Goal: Obtain resource: Download file/media

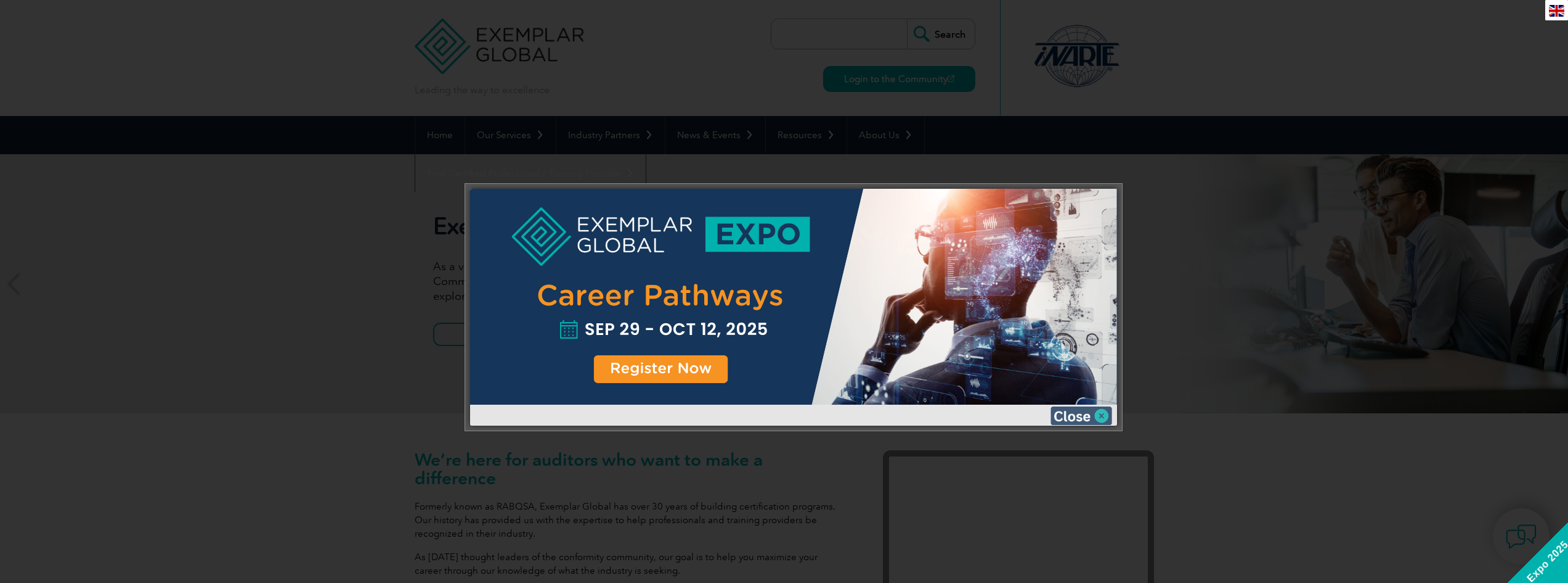
click at [1086, 415] on img at bounding box center [1081, 415] width 61 height 19
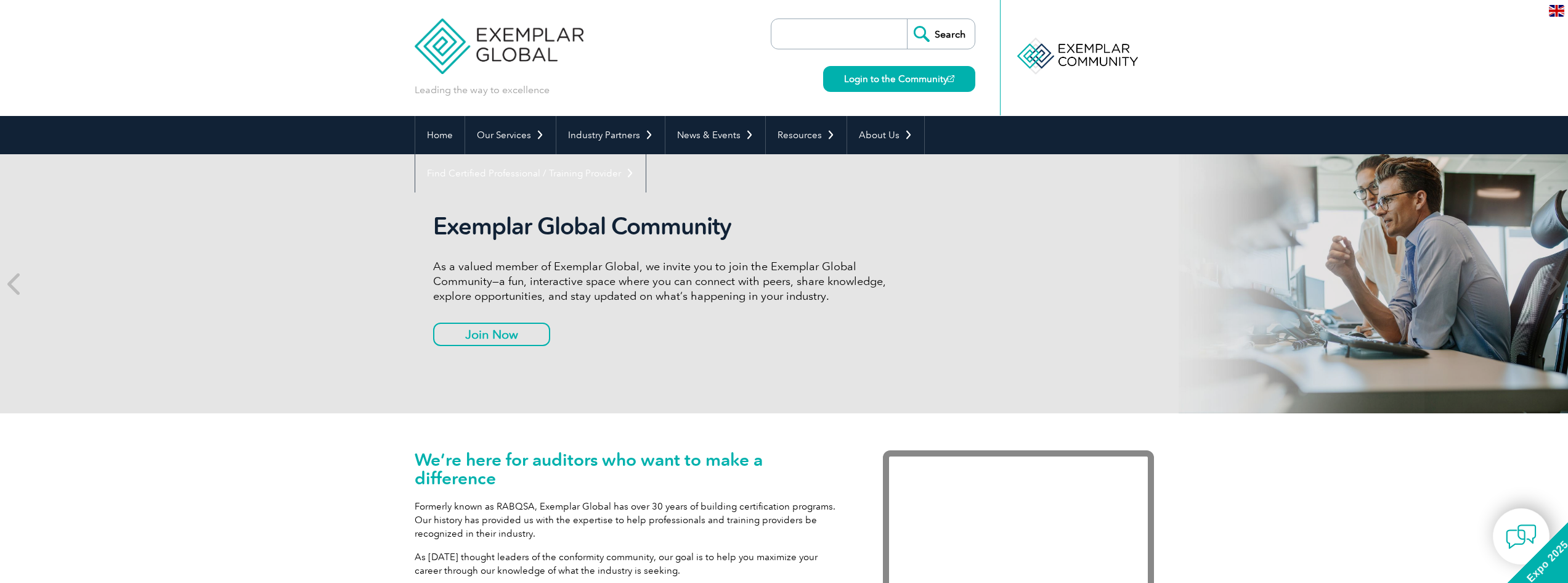
click at [854, 47] on input "search" at bounding box center [842, 34] width 129 height 29
type input "logo"
click at [907, 19] on input "Search" at bounding box center [941, 34] width 68 height 29
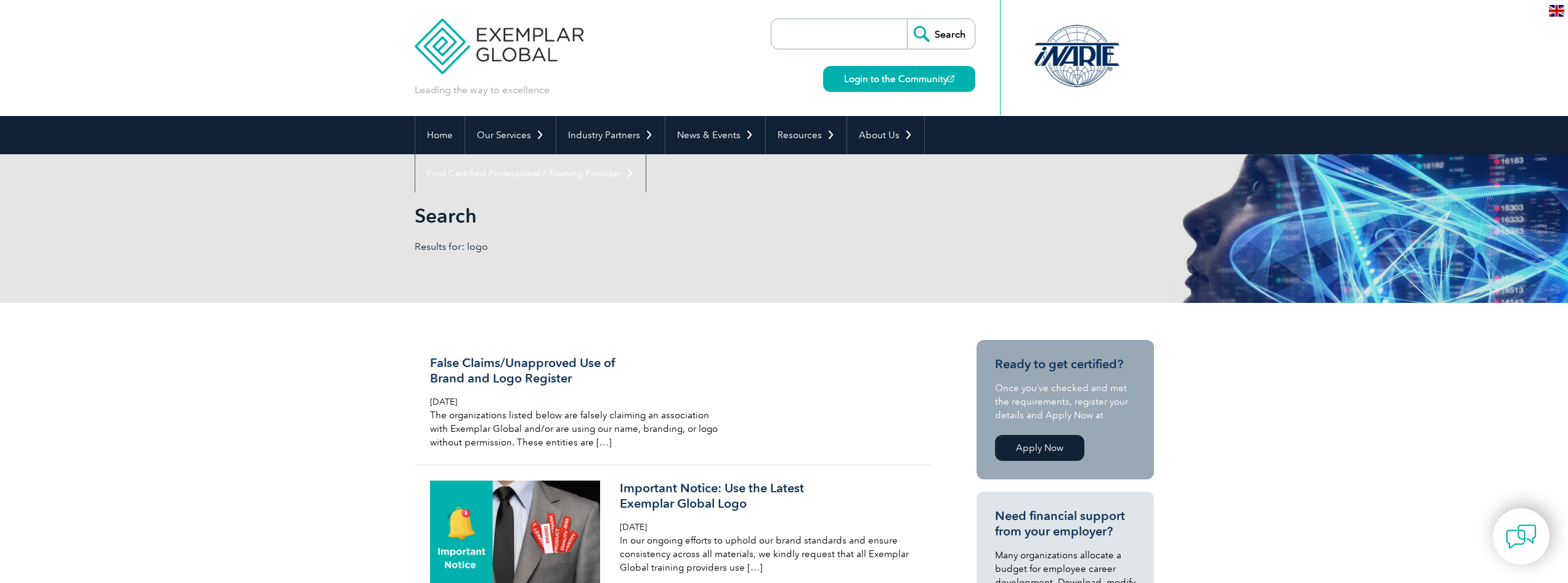
click at [873, 36] on input "search" at bounding box center [842, 34] width 129 height 29
type input "RTP"
click at [907, 19] on input "Search" at bounding box center [941, 34] width 68 height 29
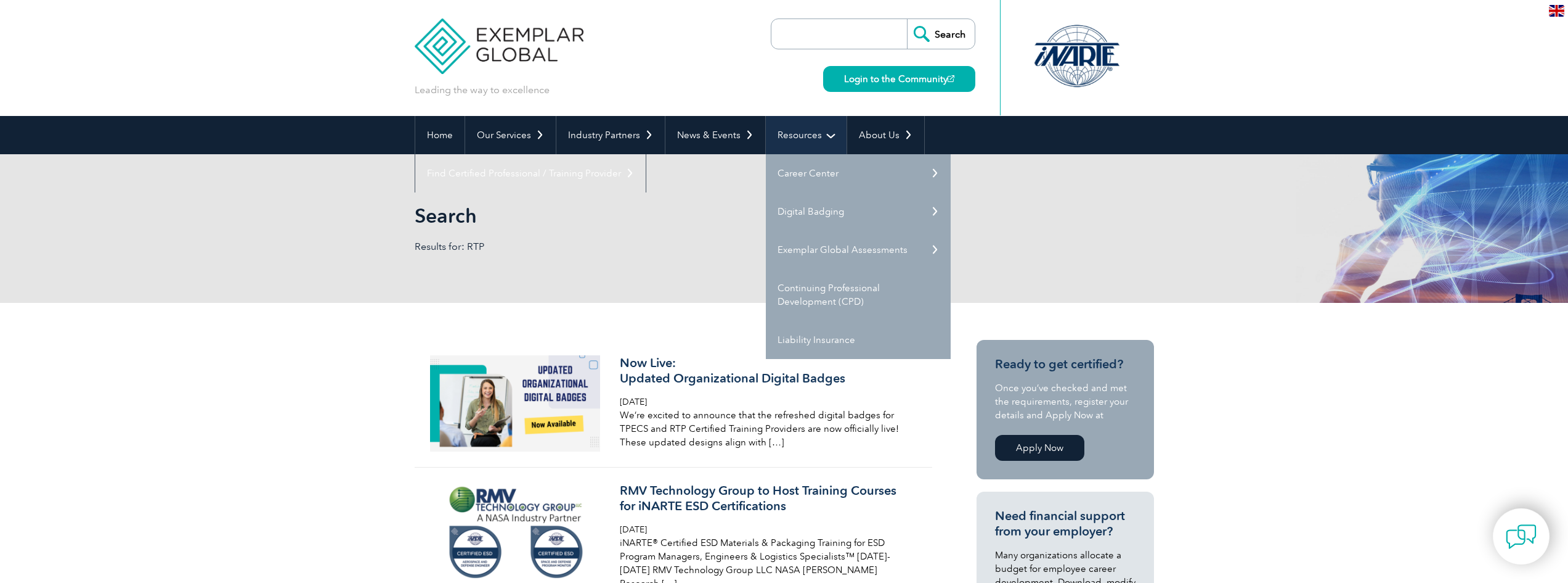
click at [815, 137] on link "Resources" at bounding box center [806, 135] width 81 height 38
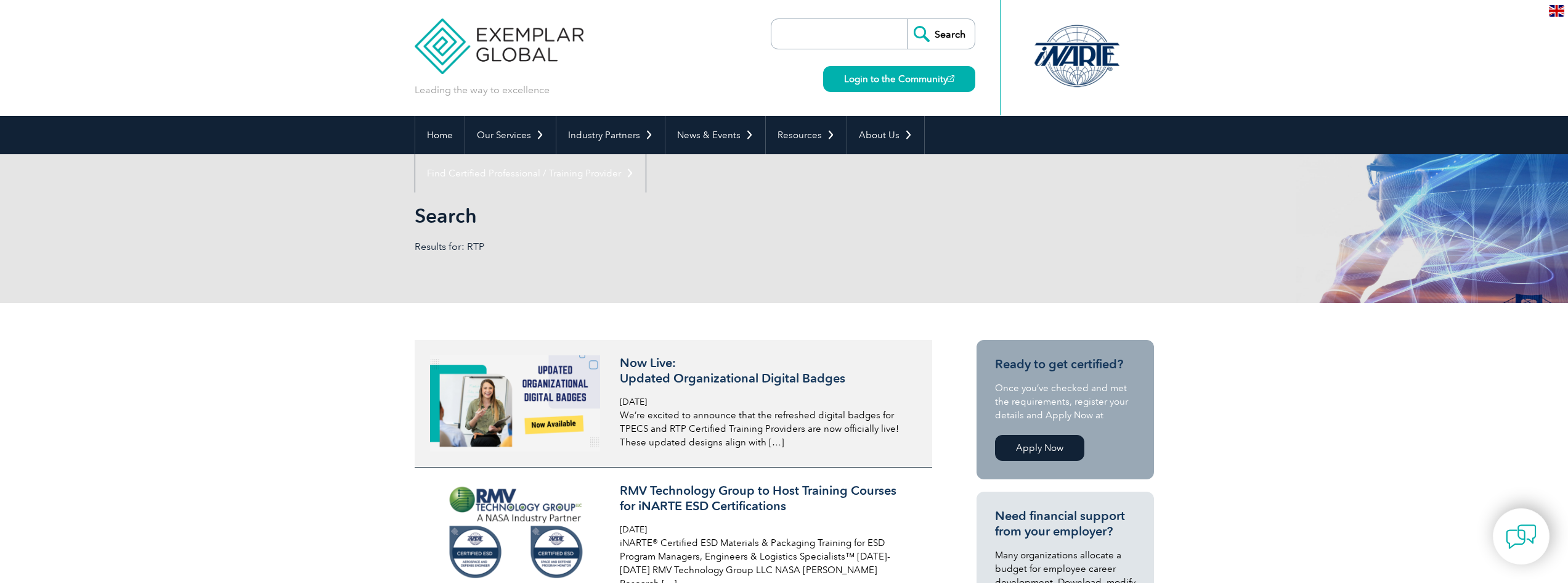
click at [735, 367] on h3 "Now Live: Updated Organizational Digital Badges" at bounding box center [765, 371] width 292 height 31
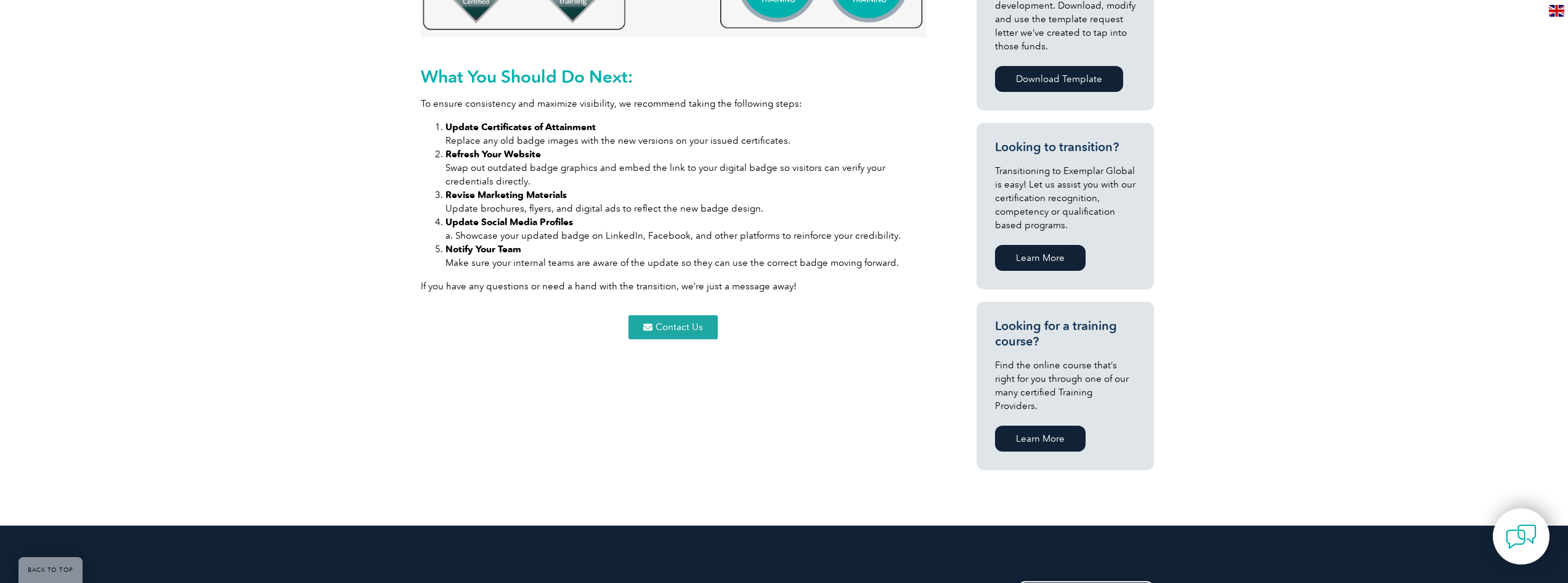
scroll to position [370, 0]
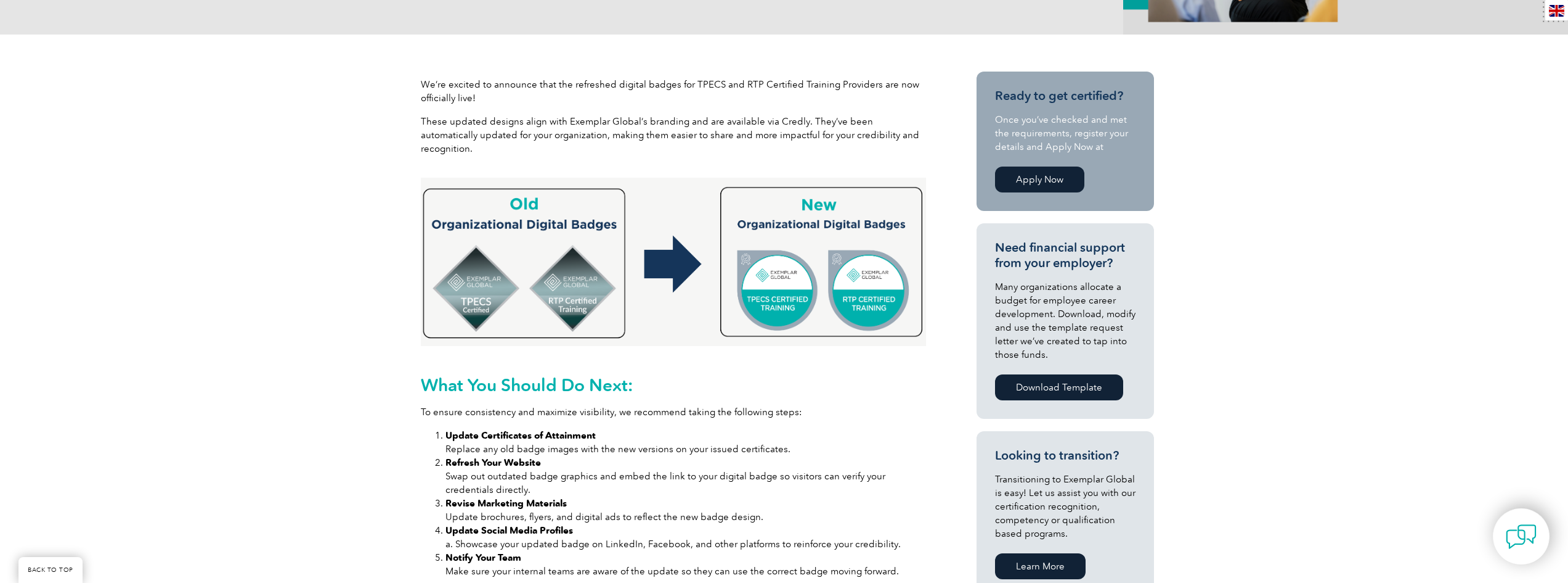
click at [836, 270] on img at bounding box center [673, 262] width 505 height 168
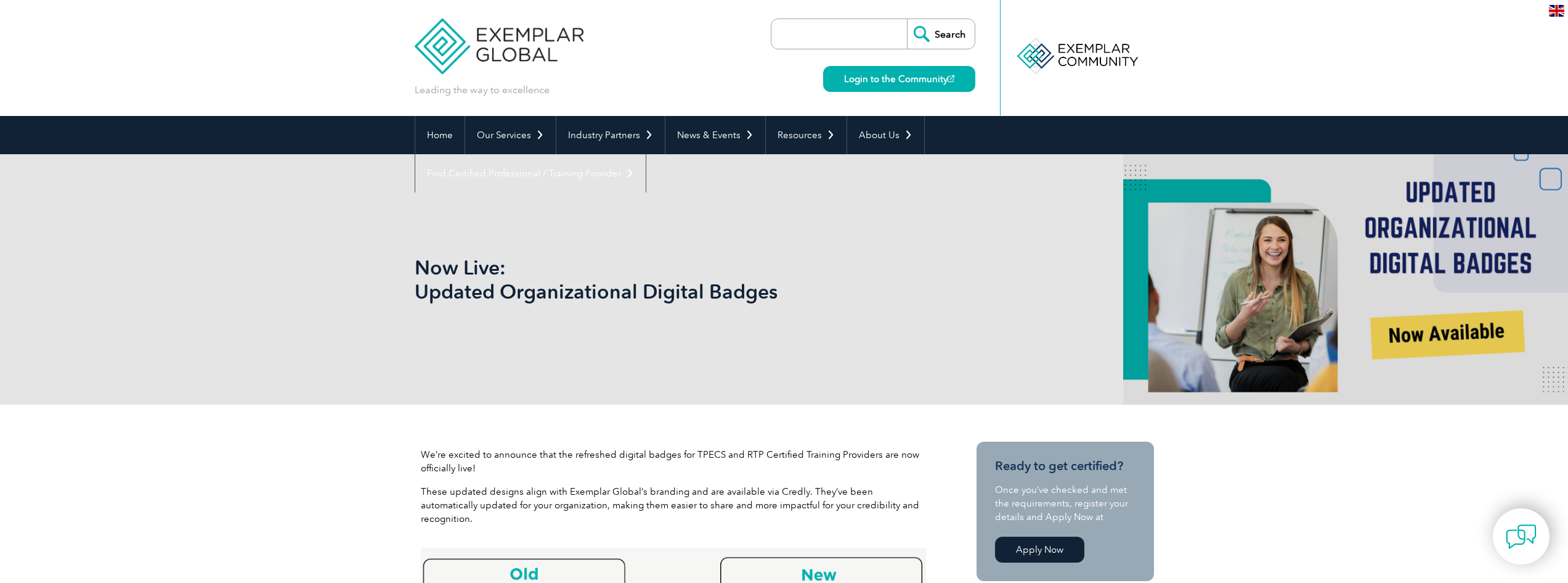
scroll to position [246, 0]
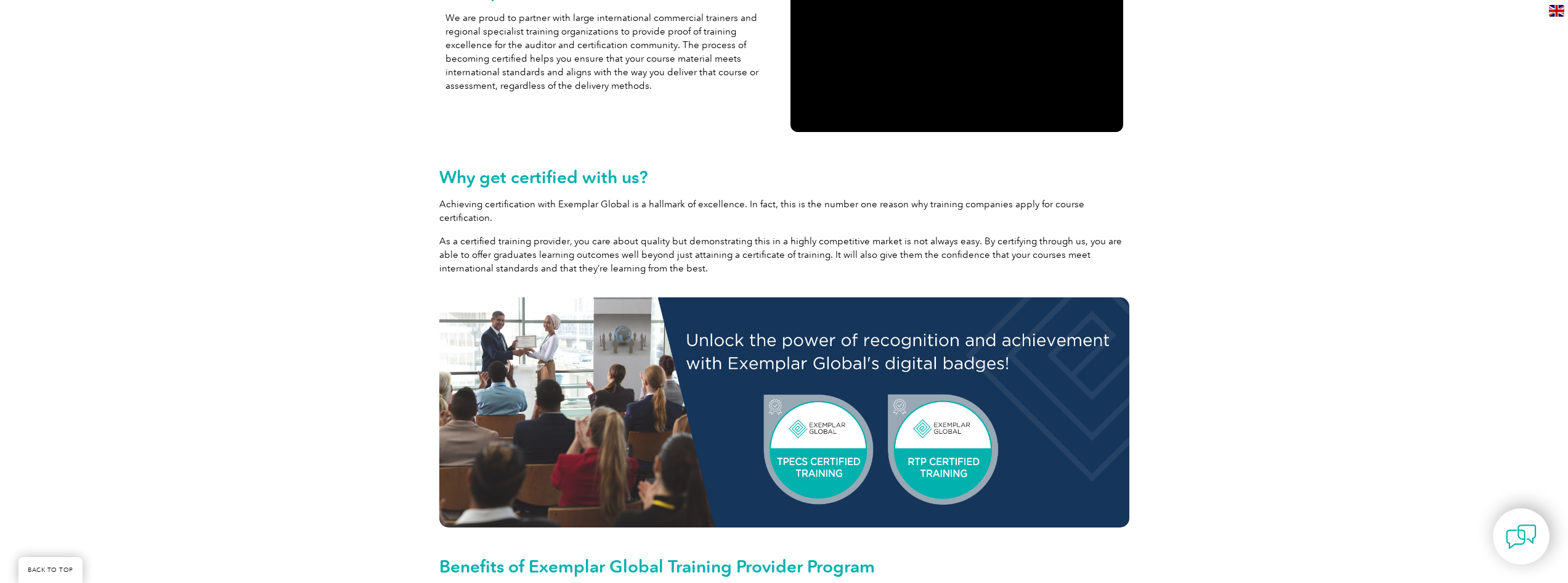
scroll to position [555, 0]
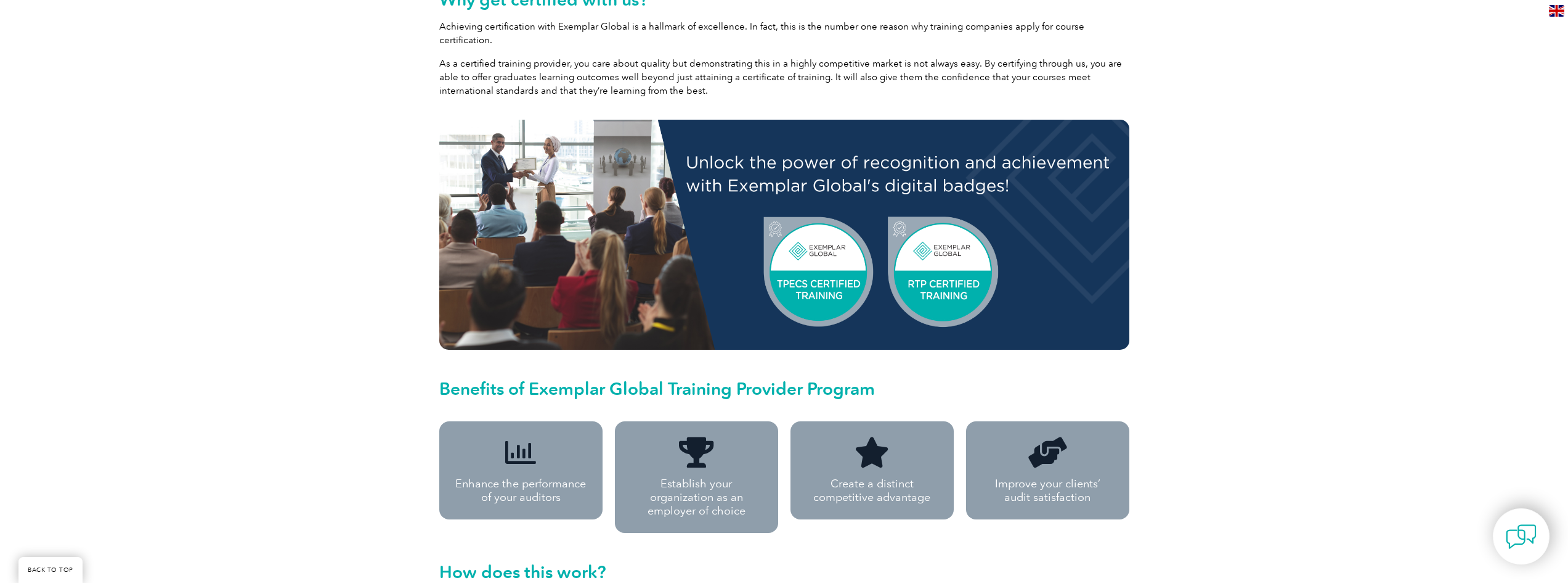
drag, startPoint x: 955, startPoint y: 273, endPoint x: 1216, endPoint y: 303, distance: 262.7
click at [1216, 303] on div "Take your courses to the next level with Exemplar Global We are proud to partne…" at bounding box center [784, 531] width 1568 height 1626
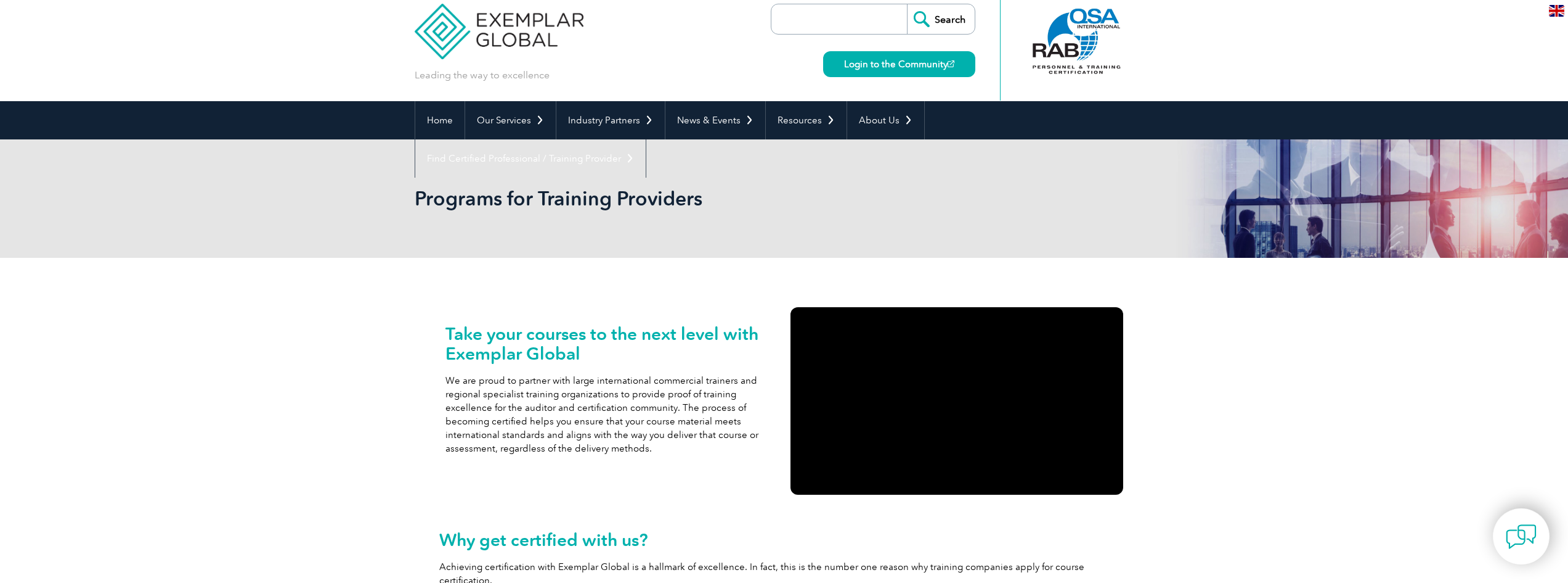
scroll to position [0, 0]
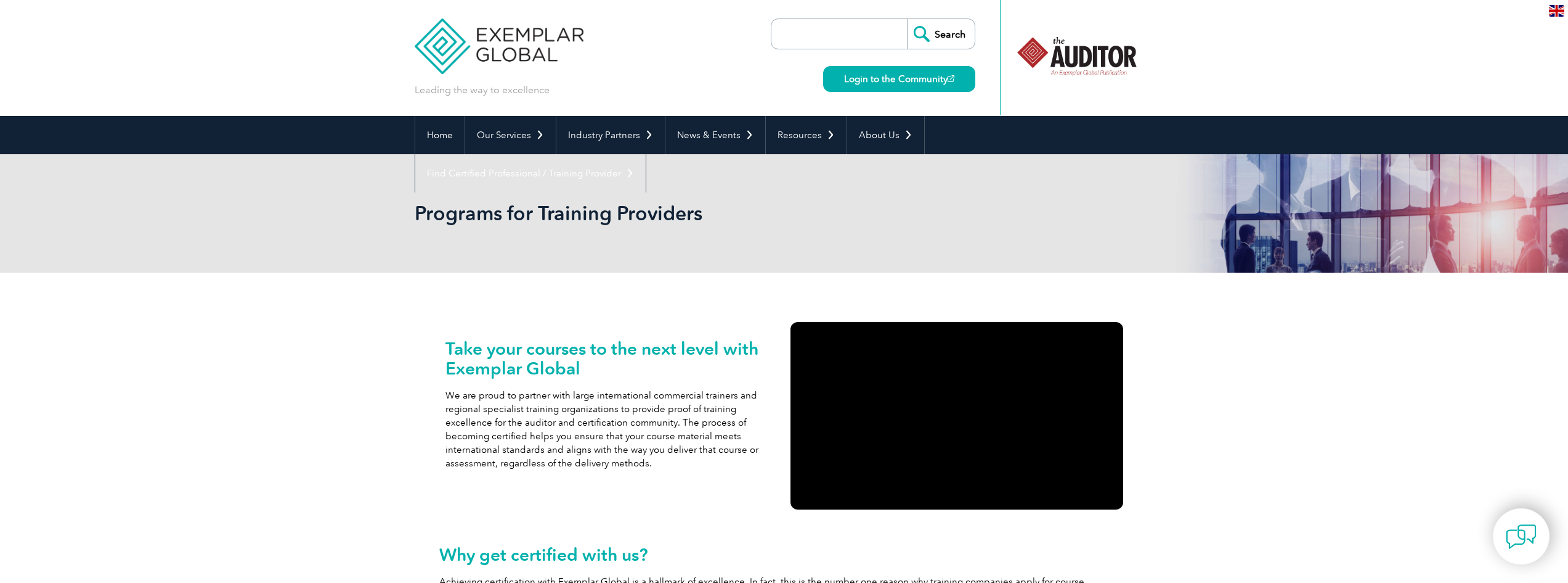
click at [872, 36] on input "search" at bounding box center [842, 34] width 129 height 29
type input "logo"
click at [907, 19] on input "Search" at bounding box center [941, 34] width 68 height 29
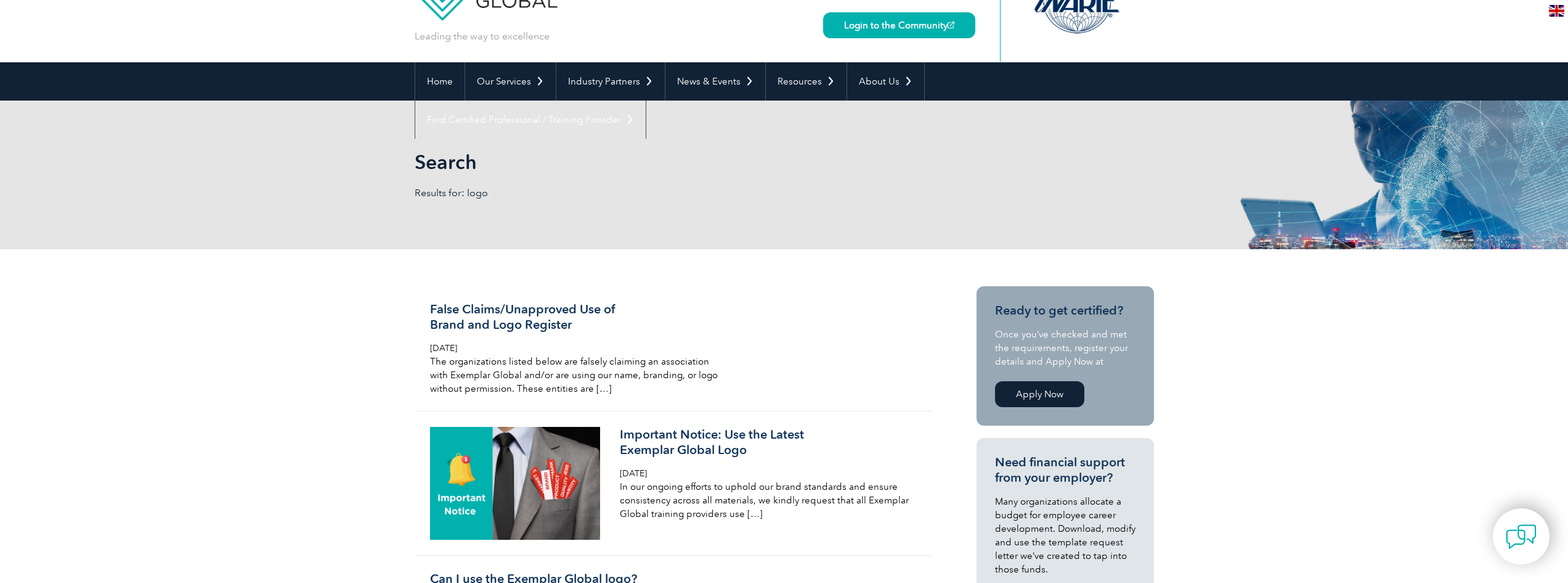
scroll to position [124, 0]
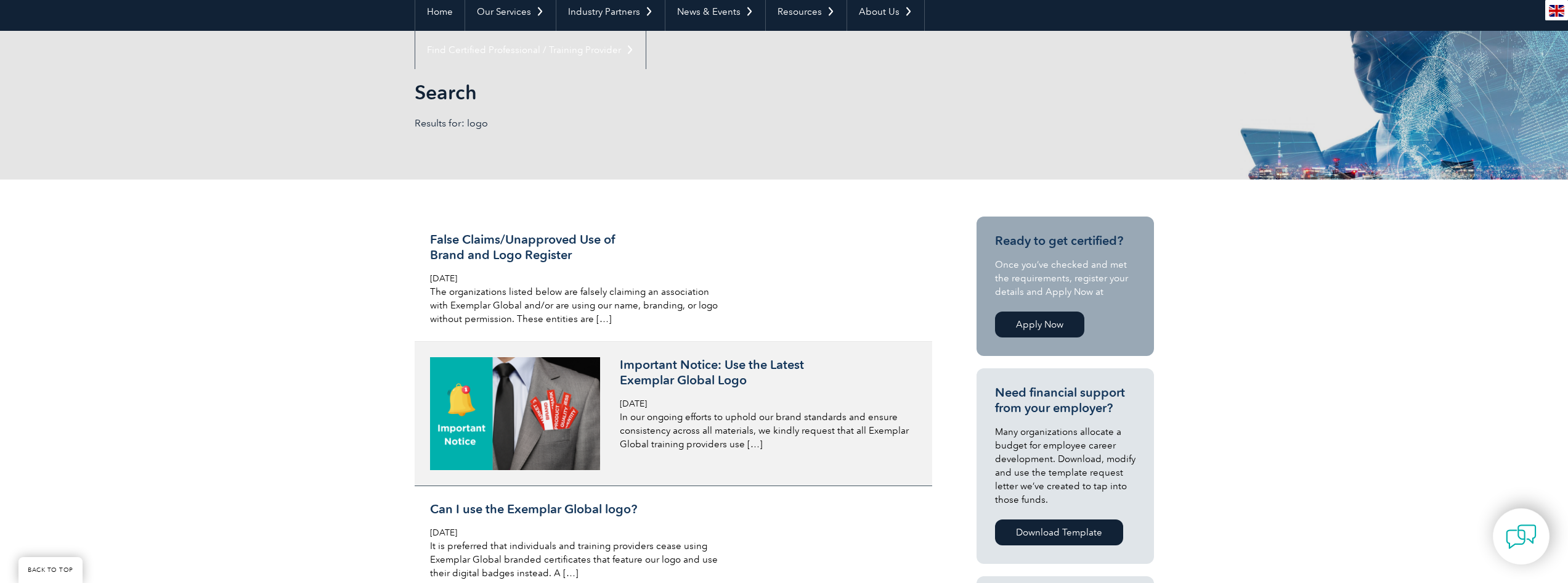
click at [716, 376] on h3 "Important Notice: Use the Latest Exemplar Global Logo" at bounding box center [765, 372] width 292 height 31
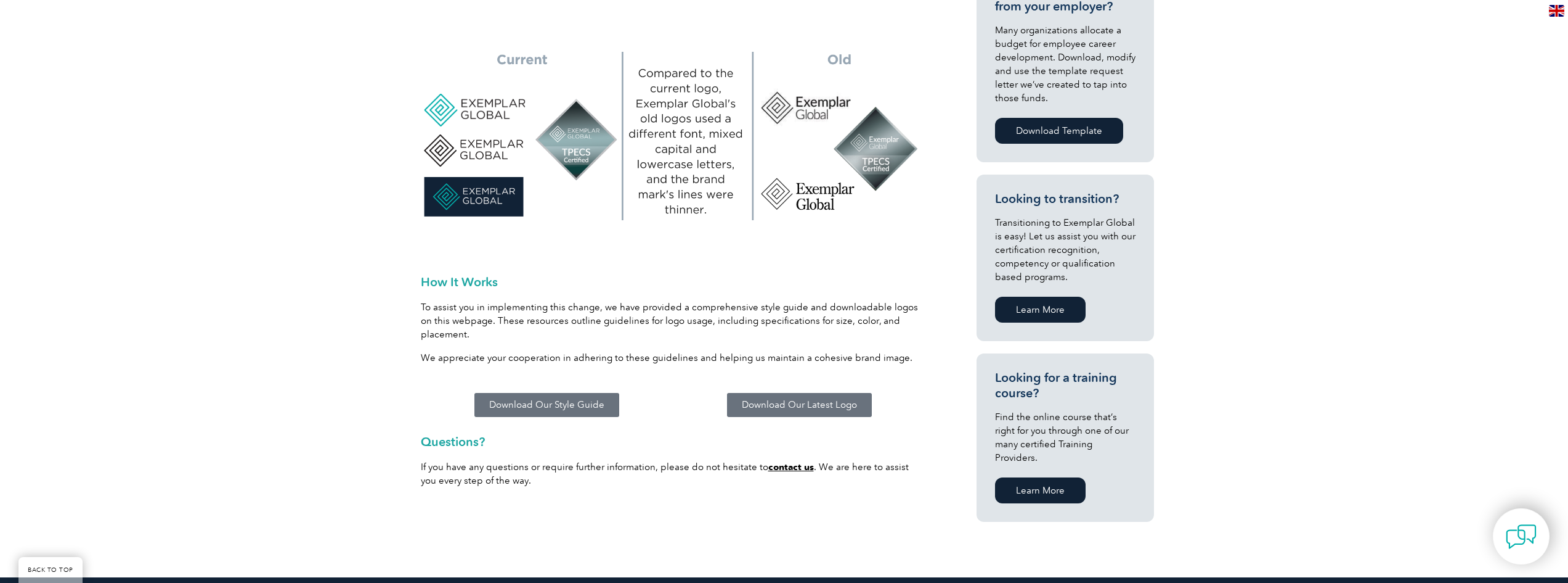
scroll to position [617, 0]
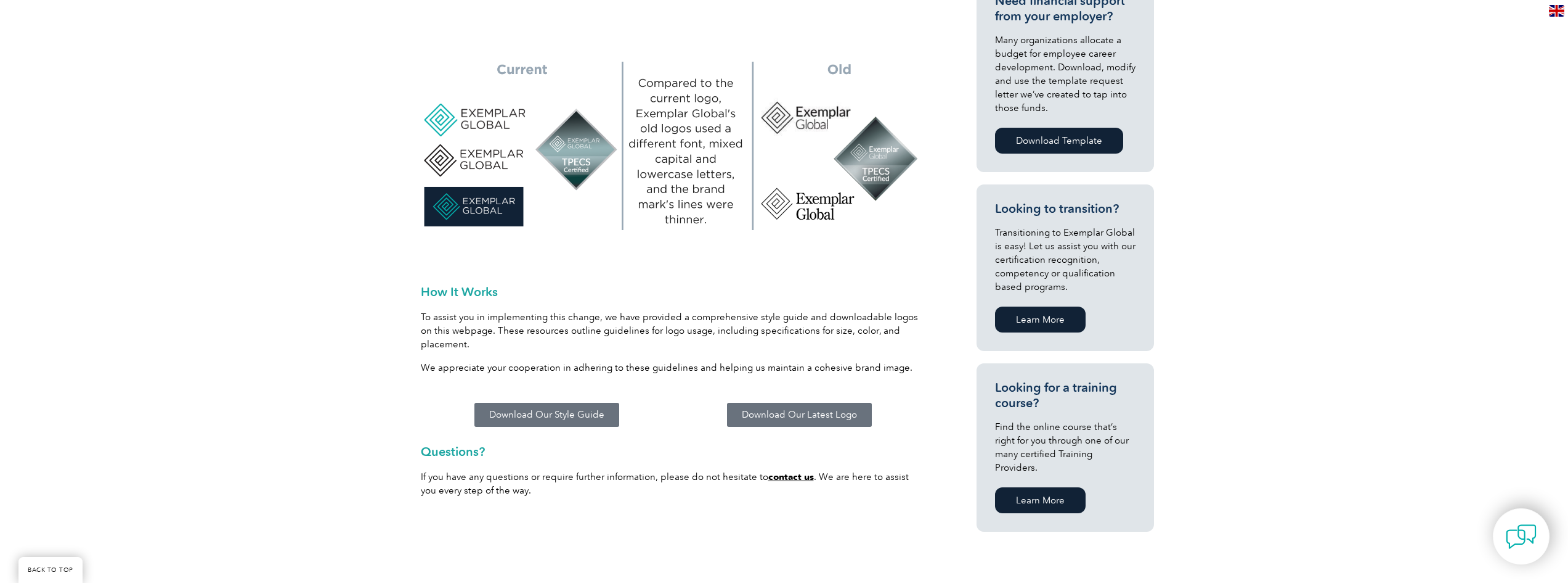
click at [801, 410] on span "Download Our Latest Logo" at bounding box center [799, 415] width 115 height 9
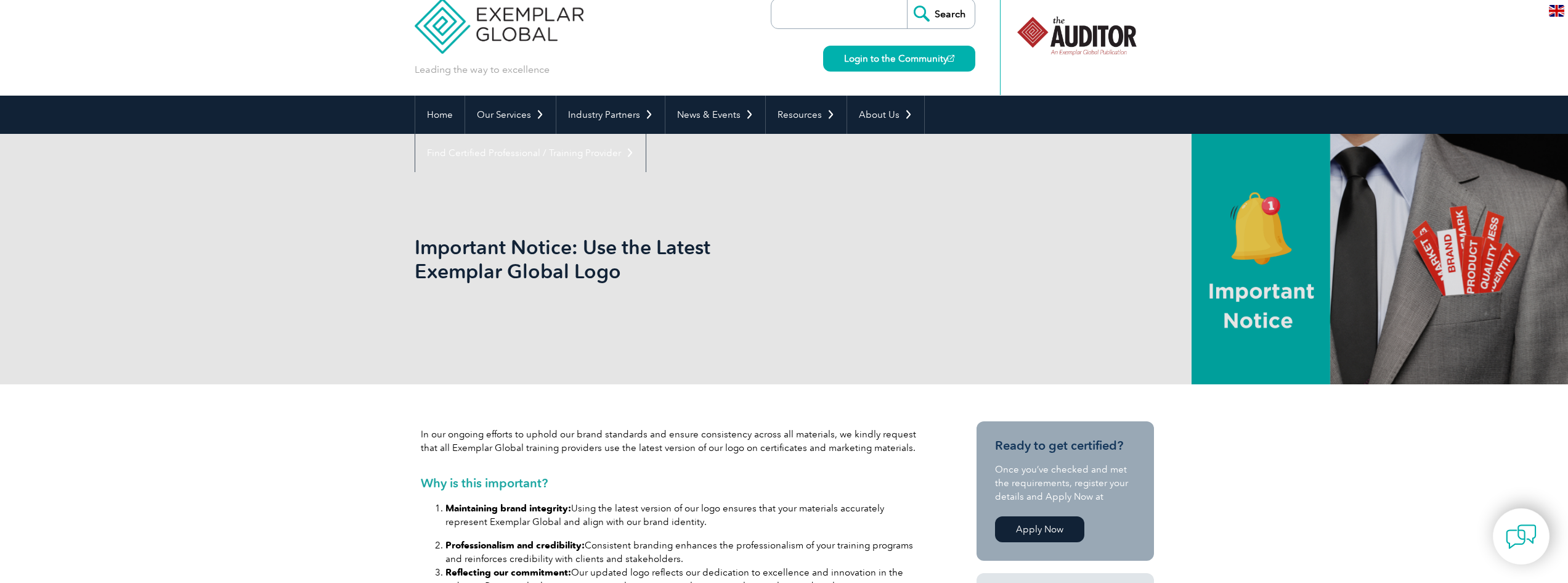
scroll to position [0, 0]
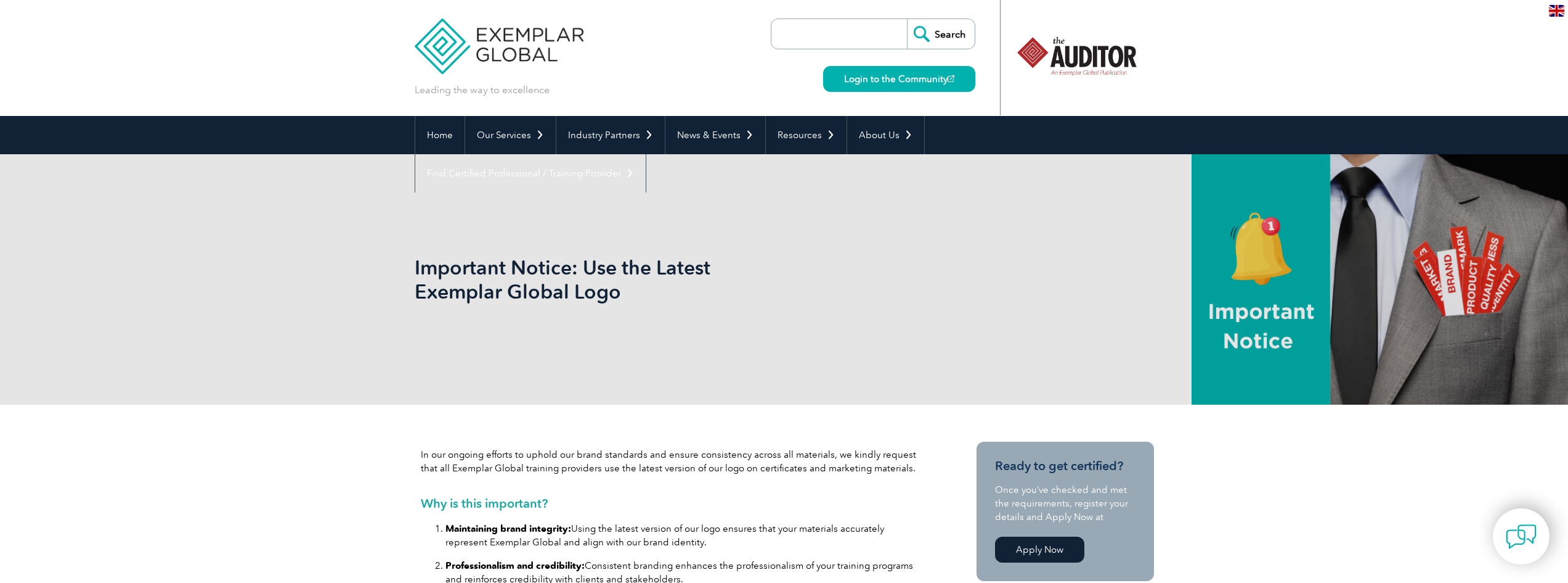
click at [867, 43] on input "search" at bounding box center [842, 34] width 129 height 29
type input "RTP logo"
click at [907, 19] on input "Search" at bounding box center [941, 34] width 68 height 29
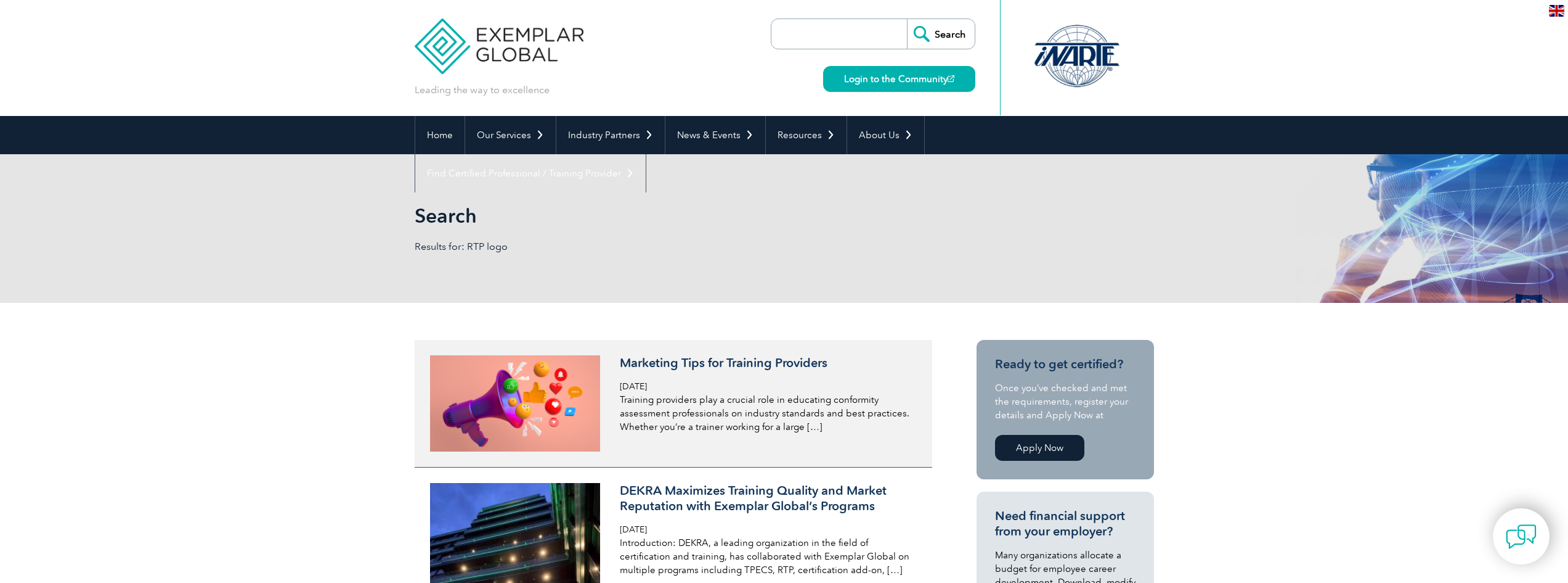
click at [770, 371] on div "Marketing Tips for Training Providers Wednesday, March 13th, 2024 Training prov…" at bounding box center [765, 394] width 292 height 78
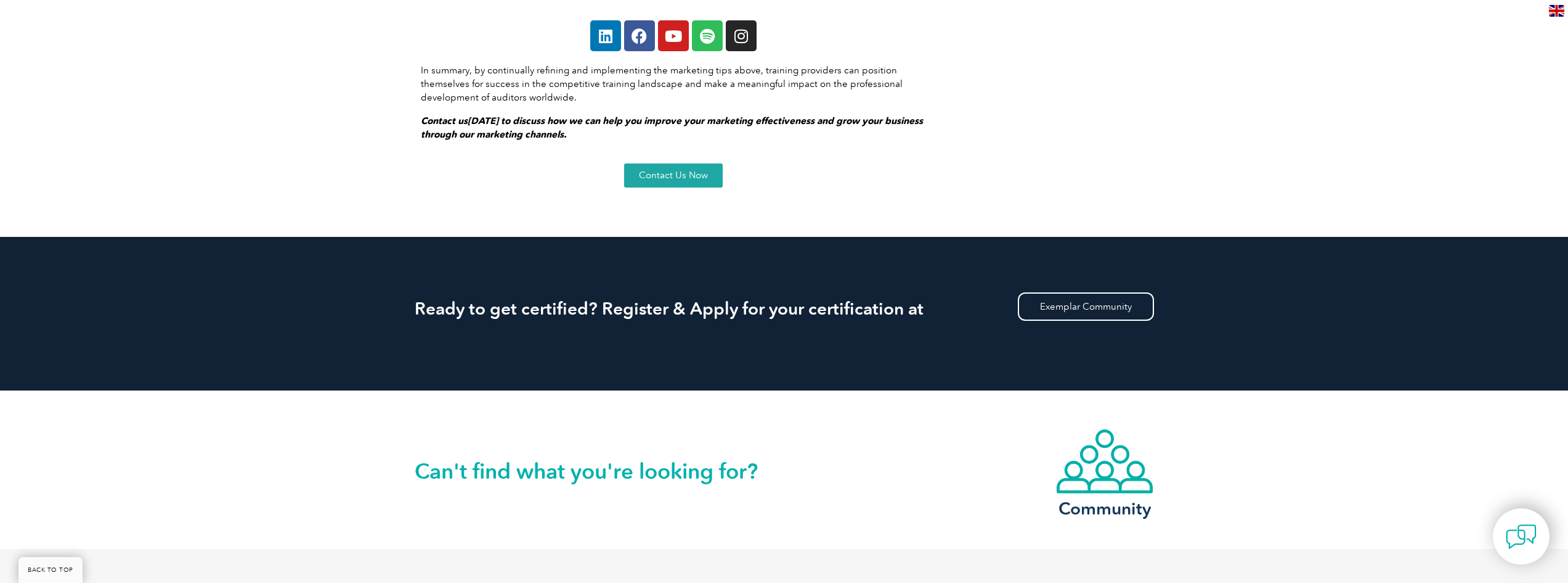
scroll to position [1788, 0]
